Goal: Find specific page/section: Find specific page/section

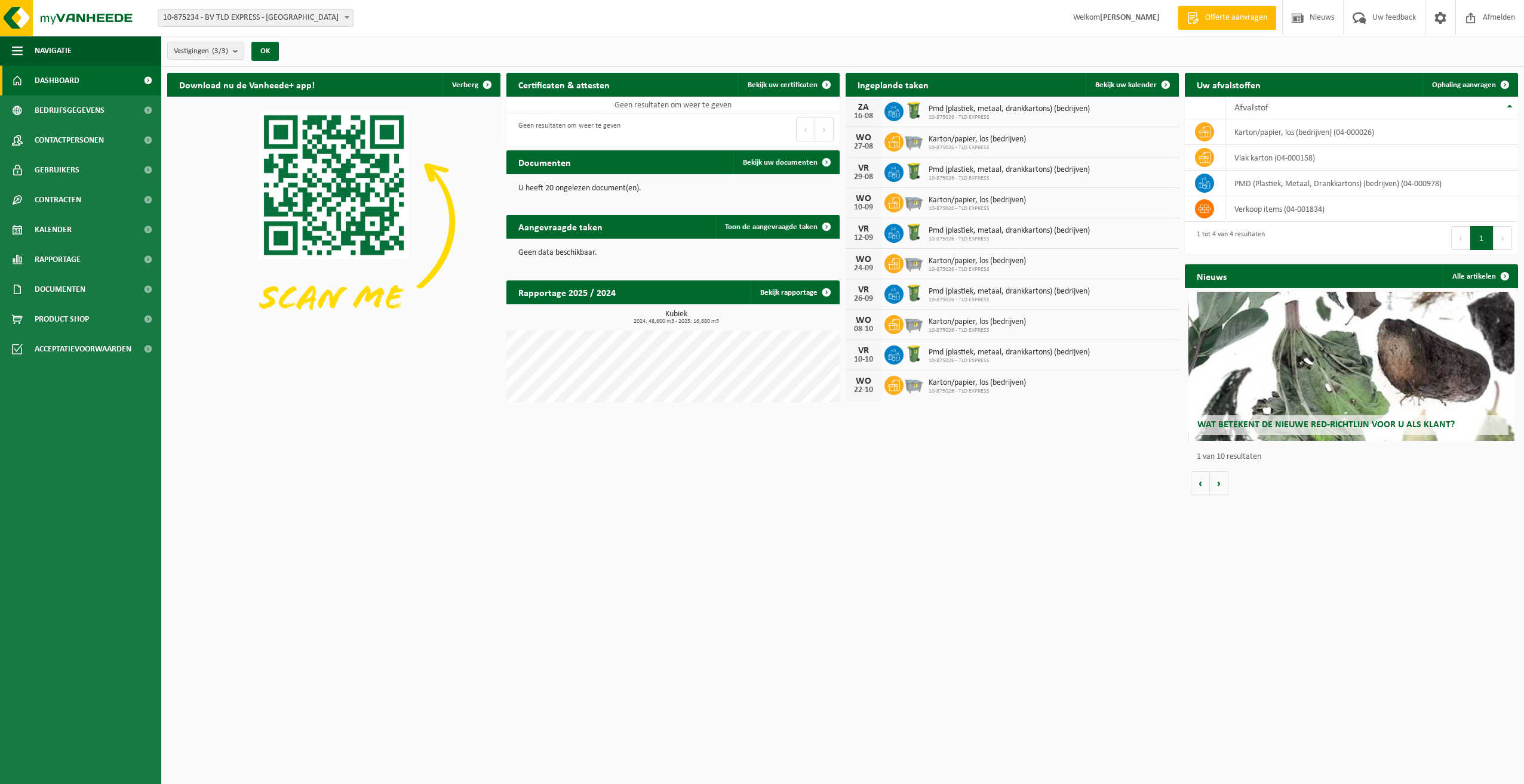
click at [792, 288] on link "Bekijk rapportage" at bounding box center [794, 292] width 88 height 24
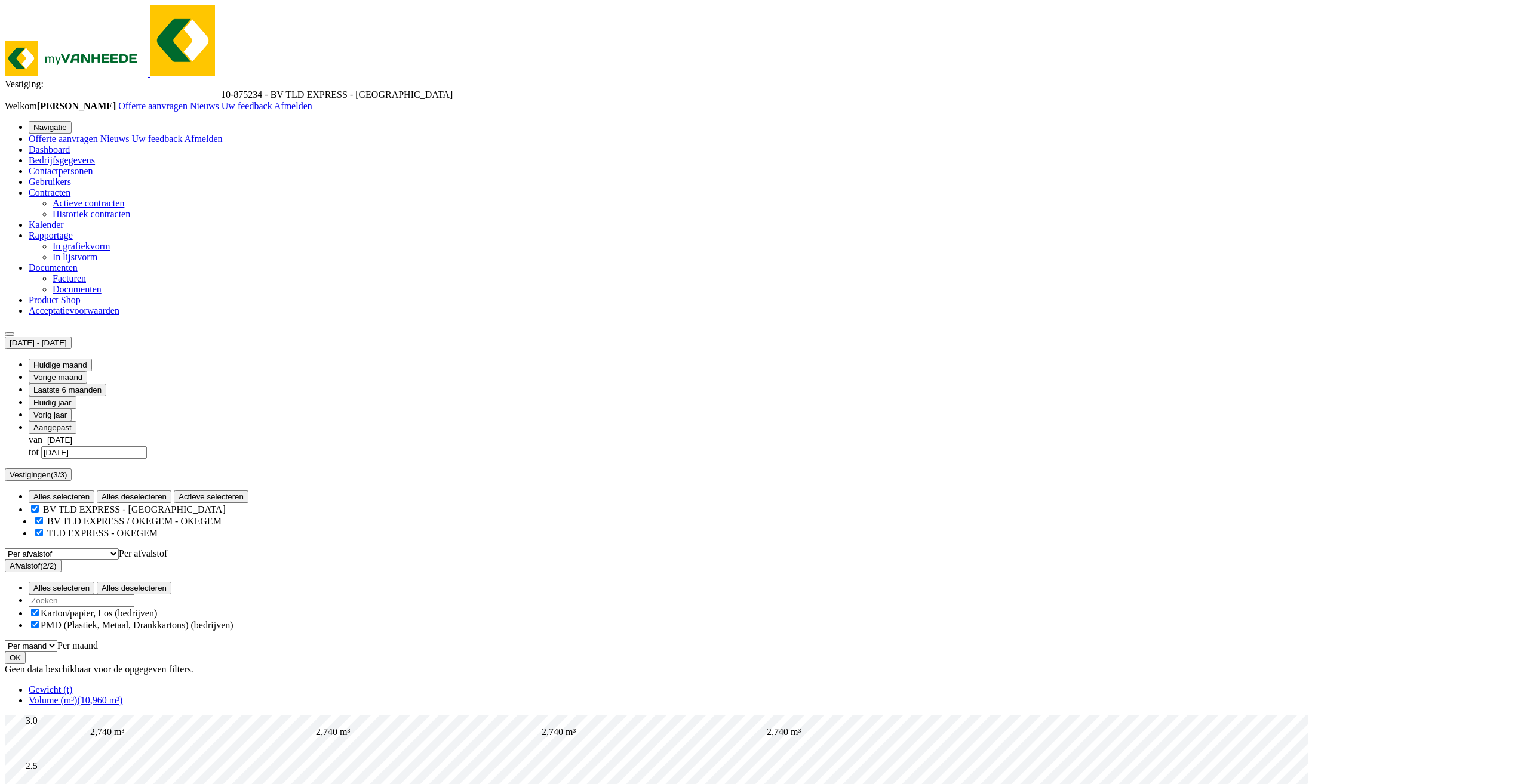
click at [95, 155] on span "Bedrijfsgegevens" at bounding box center [62, 160] width 66 height 10
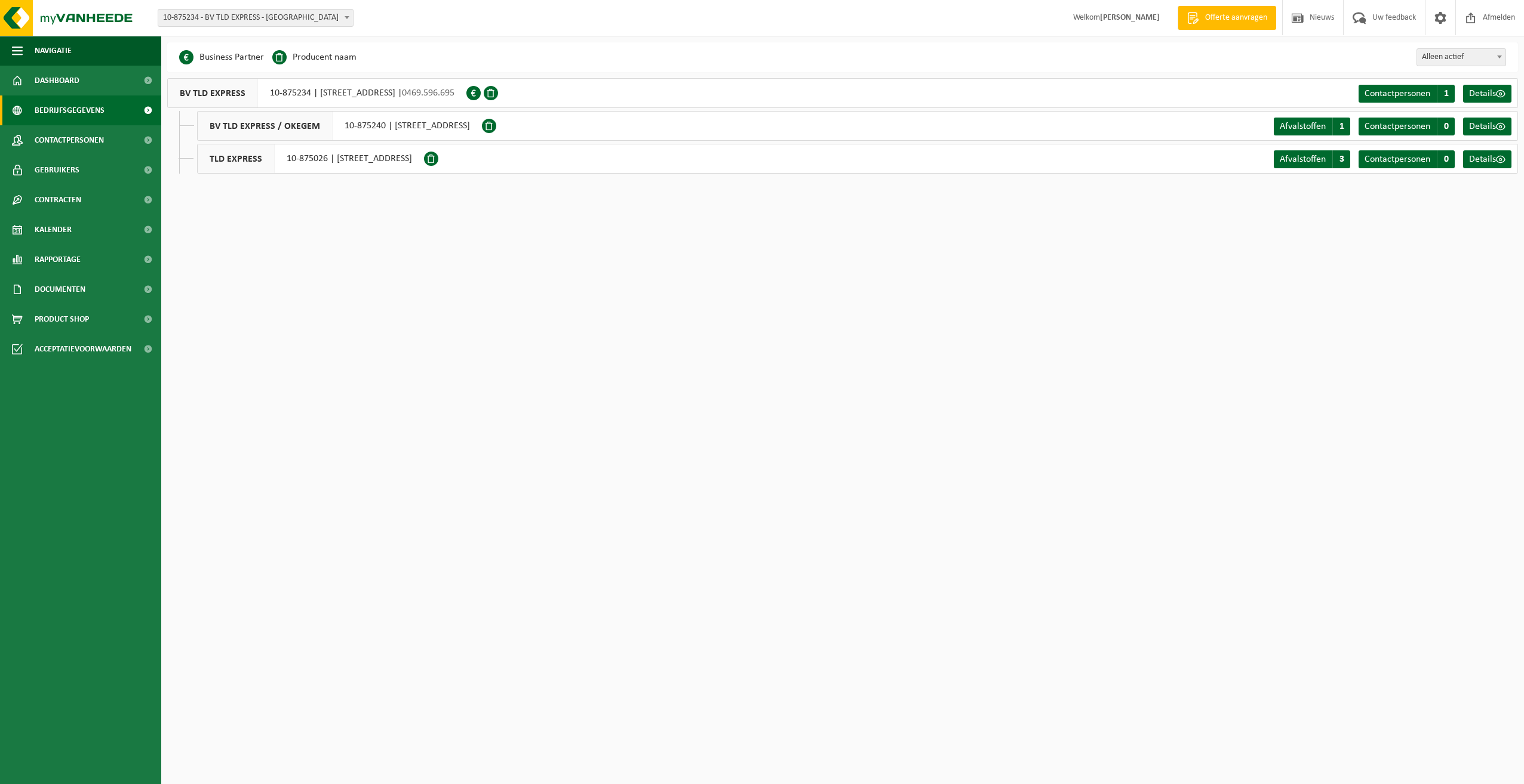
click at [1486, 96] on span "Details" at bounding box center [1481, 93] width 27 height 9
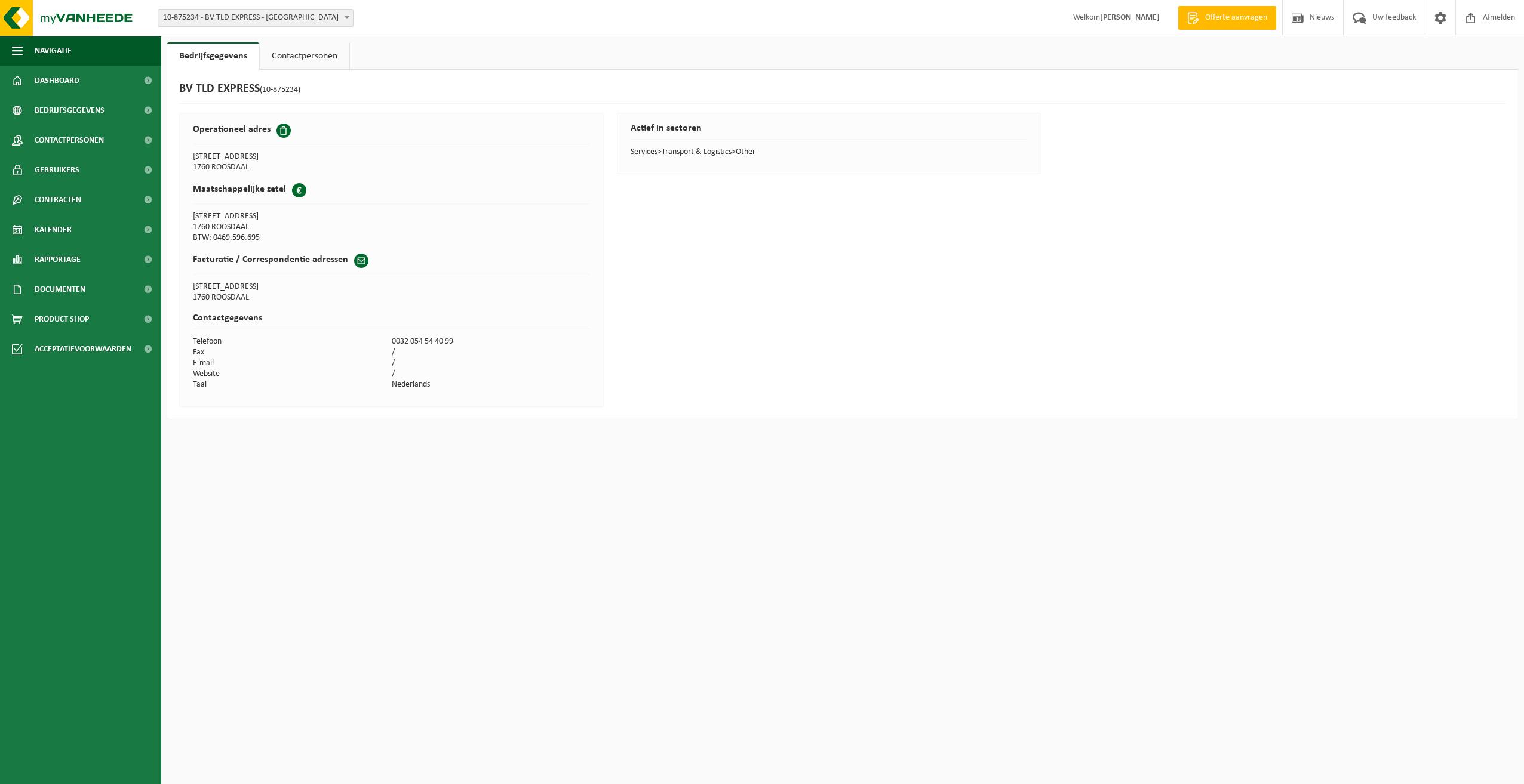
click at [300, 57] on link "Contactpersonen" at bounding box center [304, 56] width 89 height 27
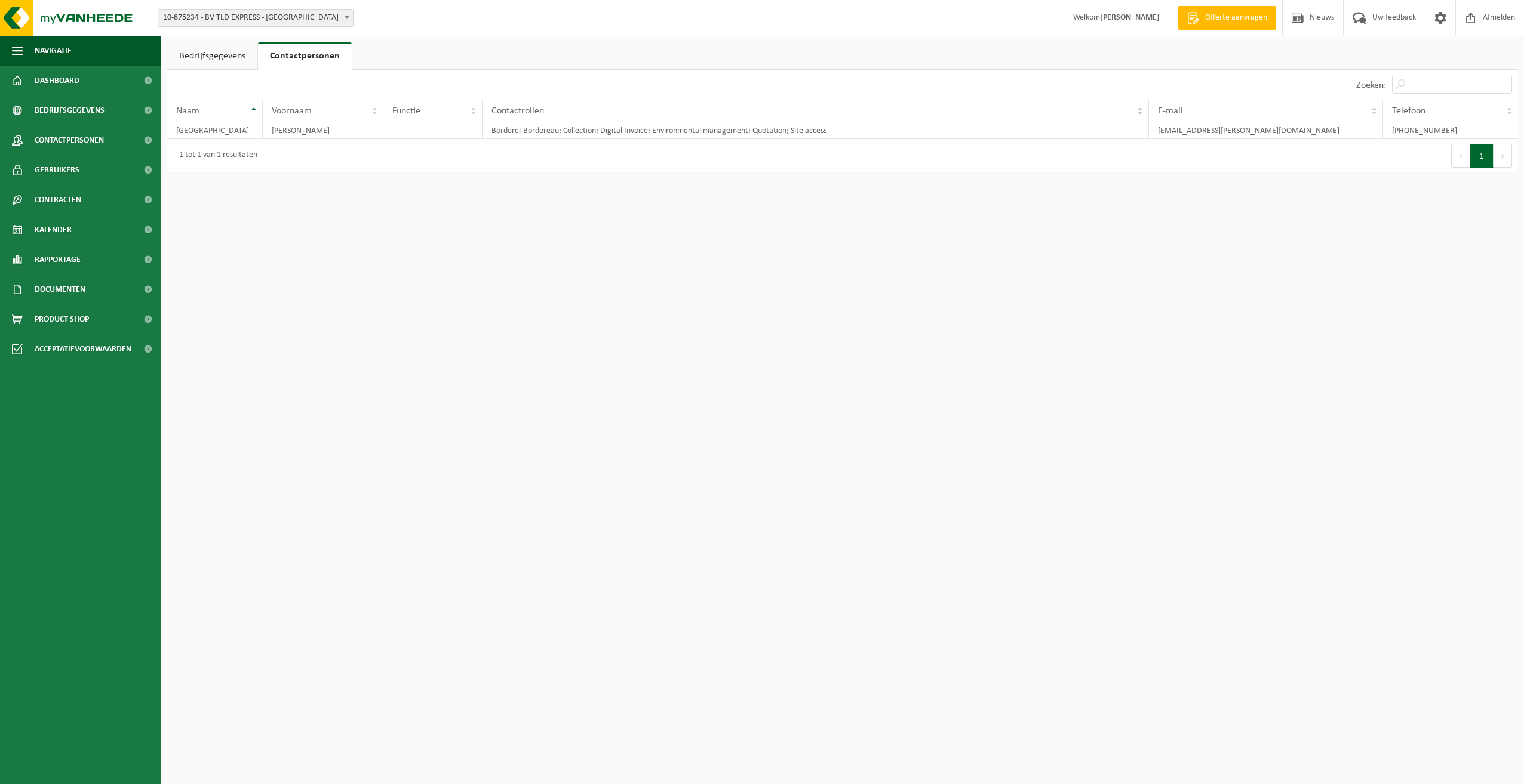
click at [90, 76] on link "Dashboard" at bounding box center [81, 80] width 161 height 30
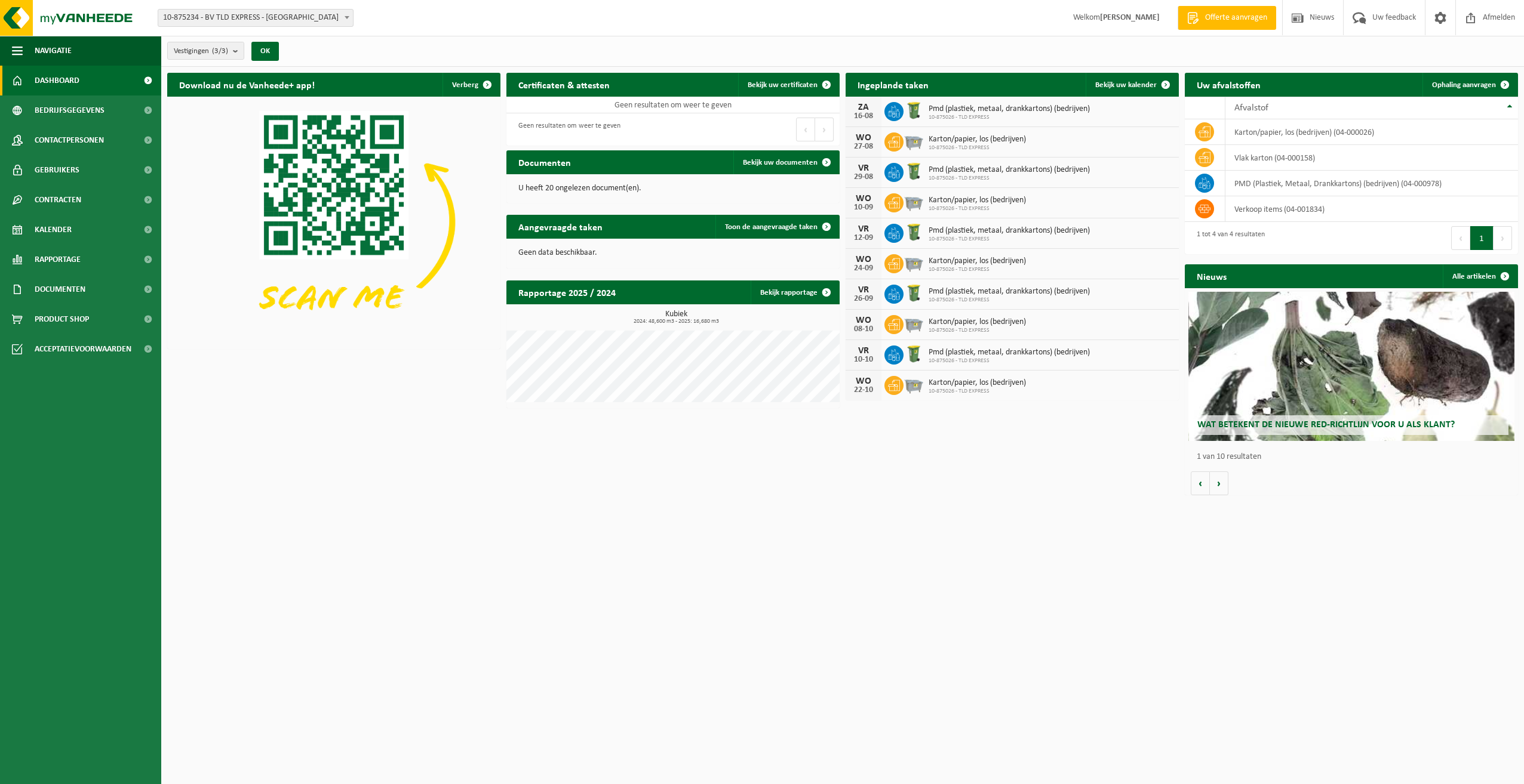
click at [83, 105] on span "Bedrijfsgegevens" at bounding box center [69, 110] width 70 height 30
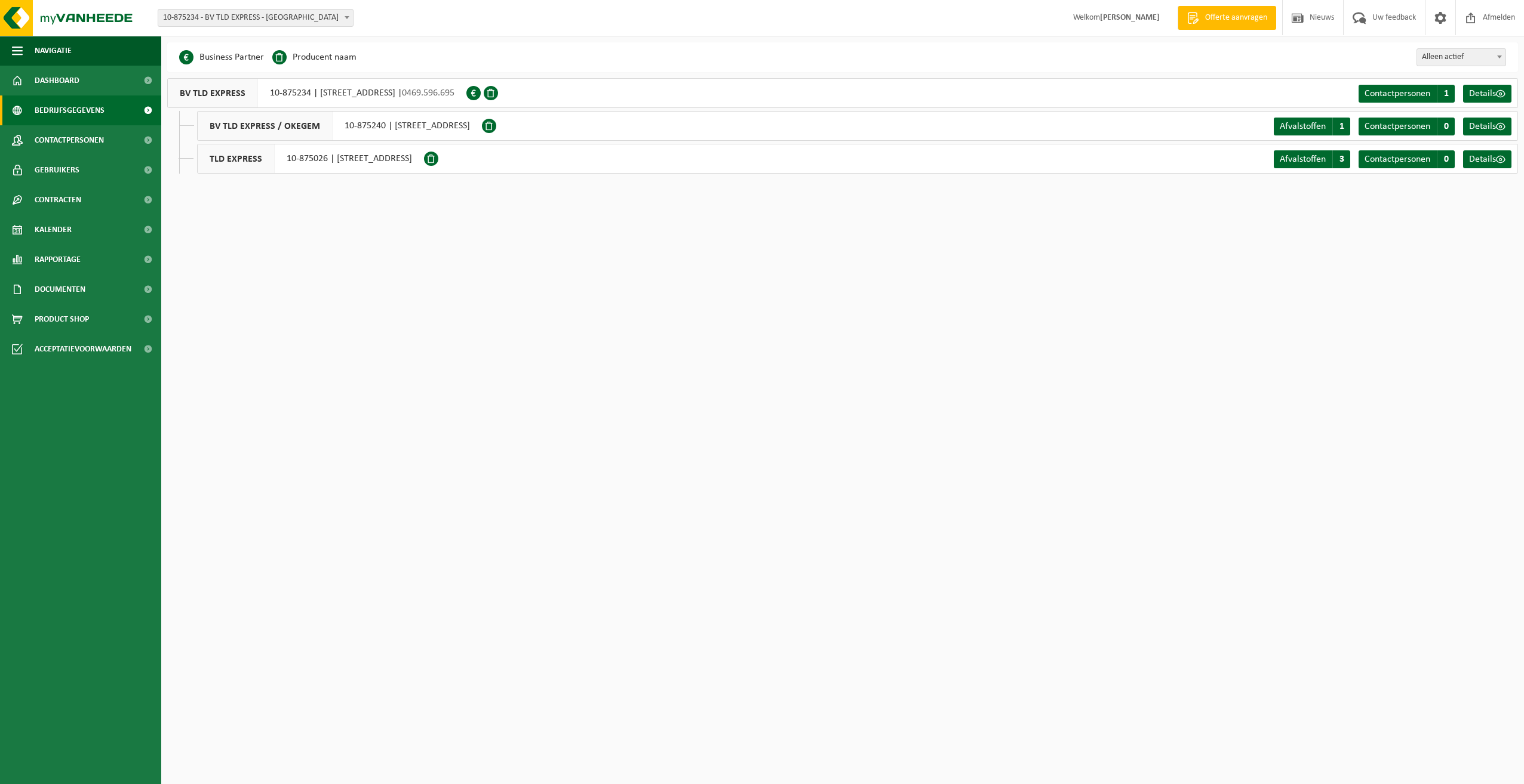
click at [481, 94] on span at bounding box center [474, 93] width 14 height 14
